Goal: Task Accomplishment & Management: Use online tool/utility

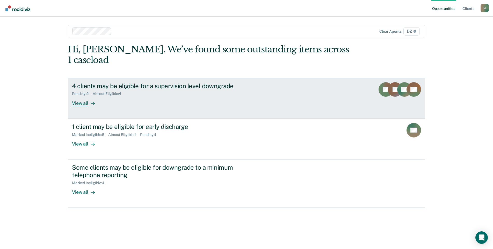
click at [77, 96] on div "View all" at bounding box center [86, 101] width 29 height 10
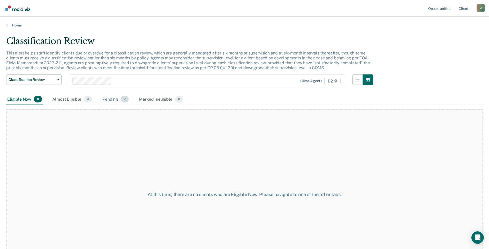
click at [110, 99] on div "Pending 2" at bounding box center [115, 98] width 28 height 11
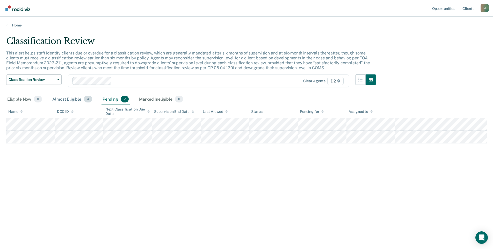
click at [68, 98] on div "Almost Eligible 4" at bounding box center [72, 98] width 42 height 11
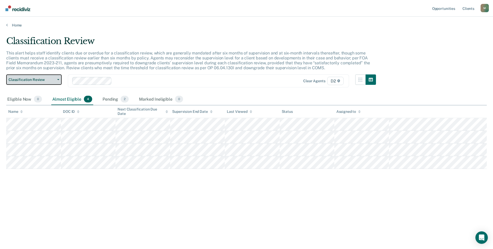
click at [22, 80] on span "Classification Review" at bounding box center [32, 79] width 47 height 4
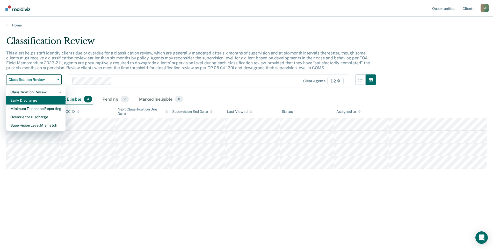
click at [32, 100] on div "Early Discharge" at bounding box center [35, 100] width 51 height 8
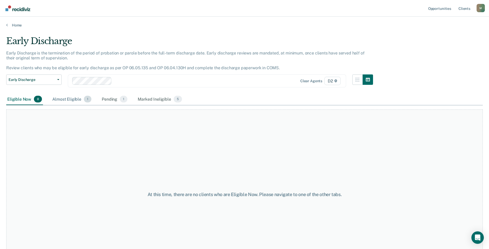
click at [72, 98] on div "Almost Eligible 1" at bounding box center [71, 98] width 41 height 11
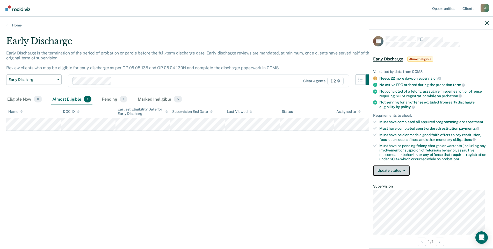
click at [392, 171] on button "Update status" at bounding box center [391, 170] width 36 height 10
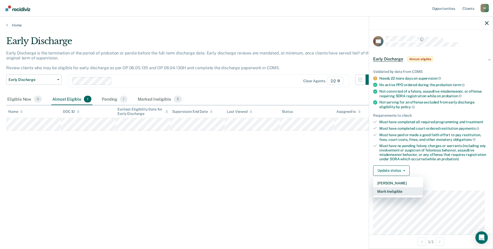
click at [395, 191] on button "Mark Ineligible" at bounding box center [398, 191] width 50 height 8
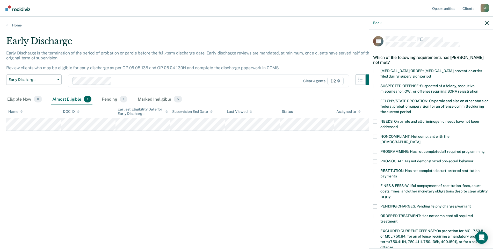
click at [374, 184] on span at bounding box center [375, 186] width 4 height 4
click at [391, 194] on input "FINES & FEES: Willful nonpayment of restitution, fees, court costs, fines, and …" at bounding box center [391, 194] width 0 height 0
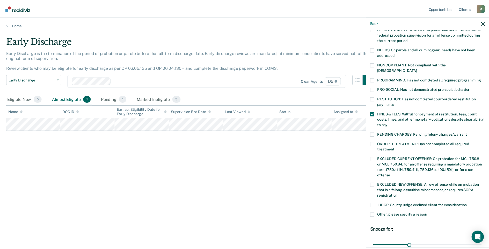
scroll to position [113, 0]
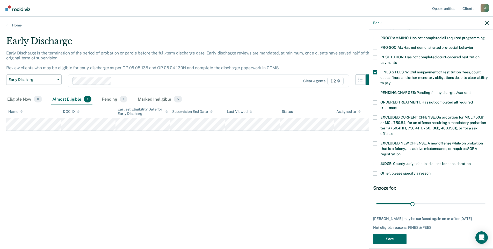
click at [375, 162] on span at bounding box center [375, 164] width 4 height 4
click at [471, 162] on input "JUDGE: County Judge declined client for consideration" at bounding box center [471, 162] width 0 height 0
drag, startPoint x: 414, startPoint y: 198, endPoint x: 483, endPoint y: 199, distance: 69.1
type input "90"
click at [483, 199] on input "range" at bounding box center [430, 203] width 109 height 9
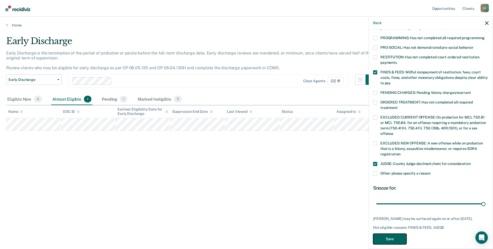
click at [387, 236] on button "Save" at bounding box center [389, 238] width 33 height 11
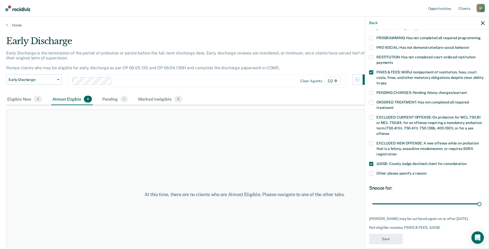
scroll to position [93, 0]
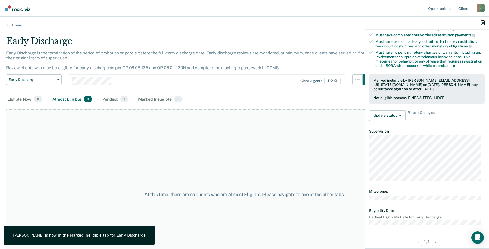
click at [482, 23] on icon "button" at bounding box center [483, 23] width 4 height 4
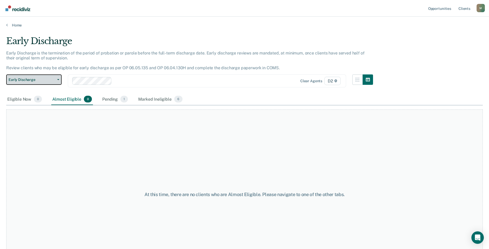
click at [53, 79] on span "Early Discharge" at bounding box center [32, 79] width 47 height 4
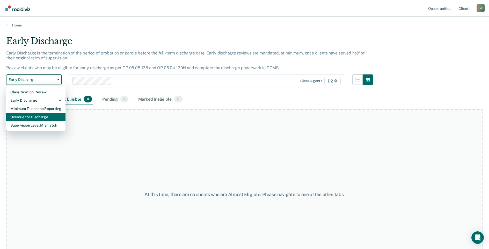
click at [53, 115] on div "Overdue for Discharge" at bounding box center [35, 117] width 51 height 8
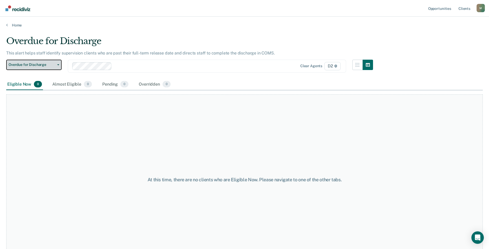
click at [46, 65] on span "Overdue for Discharge" at bounding box center [32, 64] width 47 height 4
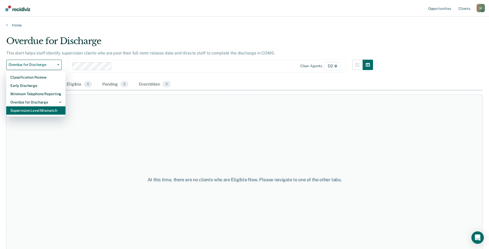
click at [43, 109] on div "Supervision Level Mismatch" at bounding box center [35, 110] width 51 height 8
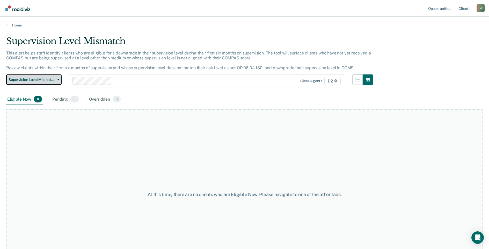
click at [43, 79] on span "Supervision Level Mismatch" at bounding box center [32, 79] width 47 height 4
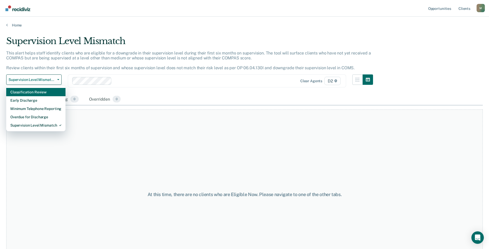
click at [43, 91] on div "Classification Review" at bounding box center [35, 92] width 51 height 8
